Goal: Find specific page/section: Find specific page/section

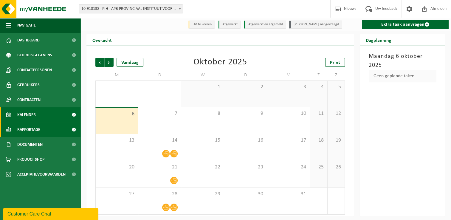
click at [34, 133] on span "Rapportage" at bounding box center [28, 129] width 23 height 15
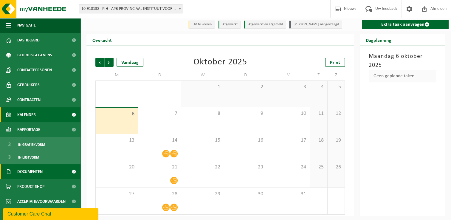
click at [38, 171] on span "Documenten" at bounding box center [29, 171] width 25 height 15
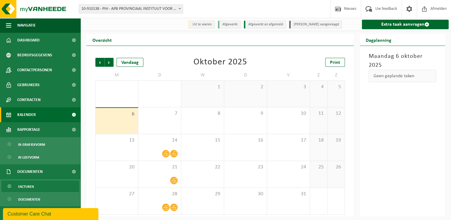
click at [39, 187] on link "Facturen" at bounding box center [40, 186] width 78 height 11
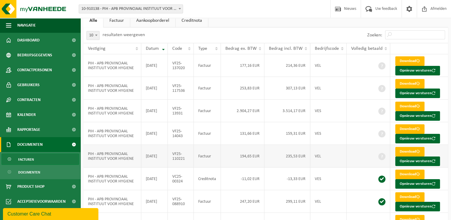
scroll to position [30, 0]
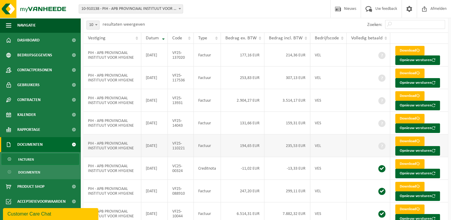
click at [184, 150] on td "VF25-110221" at bounding box center [181, 146] width 26 height 23
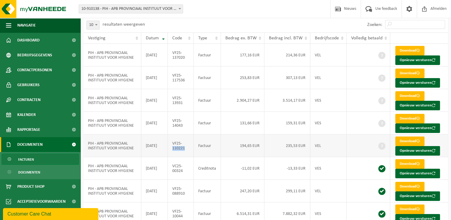
click at [184, 150] on td "VF25-110221" at bounding box center [181, 146] width 26 height 23
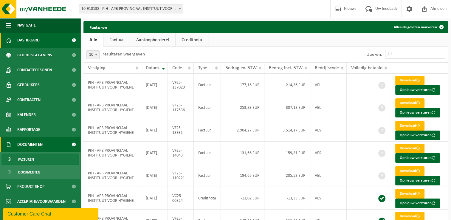
click at [30, 45] on span "Dashboard" at bounding box center [28, 40] width 22 height 15
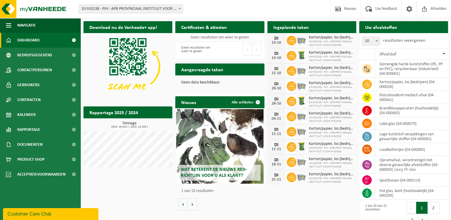
click at [141, 189] on div "Download nu de Vanheede+ app! Verberg Certificaten & attesten Bekijk uw certifi…" at bounding box center [266, 124] width 368 height 212
click at [141, 203] on div "Download nu de Vanheede+ app! Verberg Certificaten & attesten Bekijk uw certifi…" at bounding box center [266, 124] width 368 height 212
click at [131, 190] on div "Download nu de Vanheede+ app! Verberg Certificaten & attesten Bekijk uw certifi…" at bounding box center [266, 124] width 368 height 212
click at [129, 189] on div "Download nu de Vanheede+ app! Verberg Certificaten & attesten Bekijk uw certifi…" at bounding box center [266, 124] width 368 height 212
click at [101, 175] on div "Rapportage 2025 / 2024 Bekijk rapportage Tonnage 2024: 19,631 t - 2025: 15,365 …" at bounding box center [128, 140] width 92 height 73
